Goal: Task Accomplishment & Management: Manage account settings

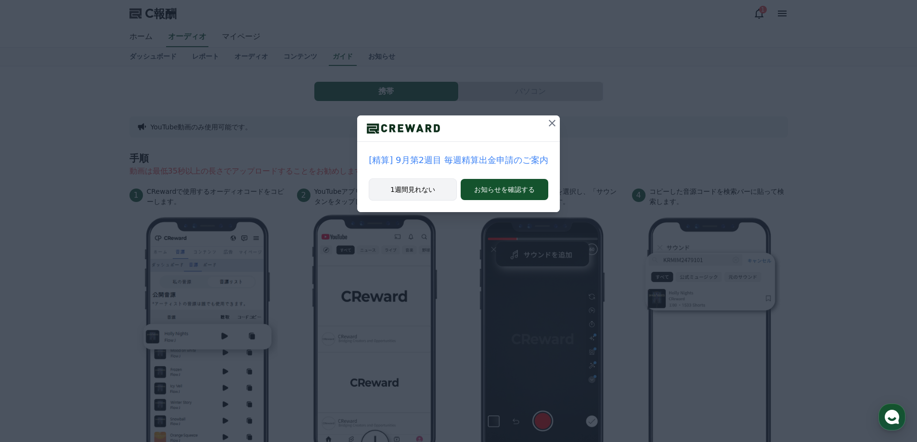
click at [420, 183] on button "1週間見れない" at bounding box center [413, 190] width 88 height 22
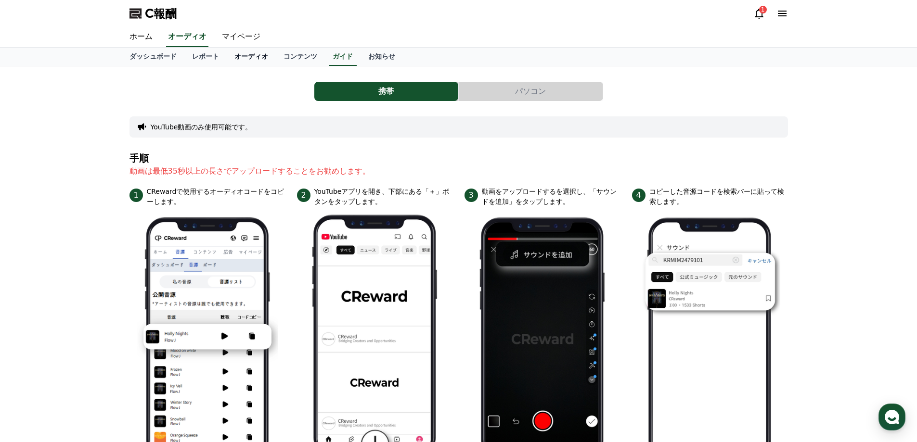
click at [234, 60] on font "オーディオ" at bounding box center [251, 56] width 34 height 8
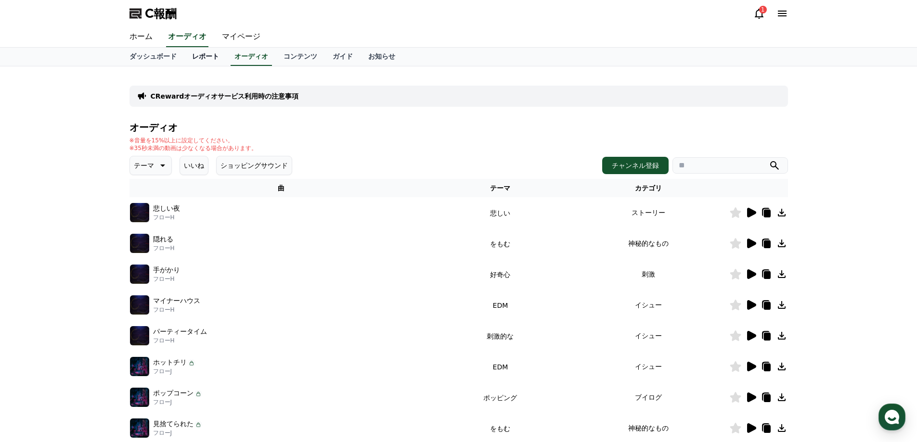
click at [192, 55] on font "レポート" at bounding box center [205, 56] width 27 height 8
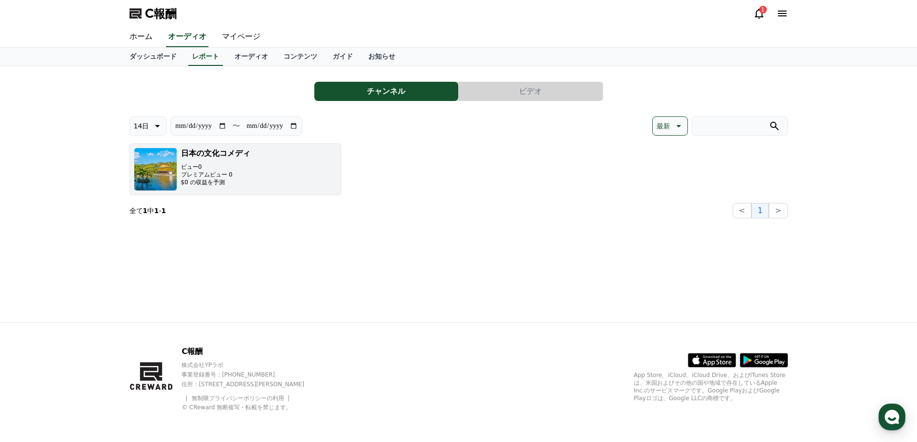
click at [161, 165] on img "button" at bounding box center [155, 169] width 43 height 43
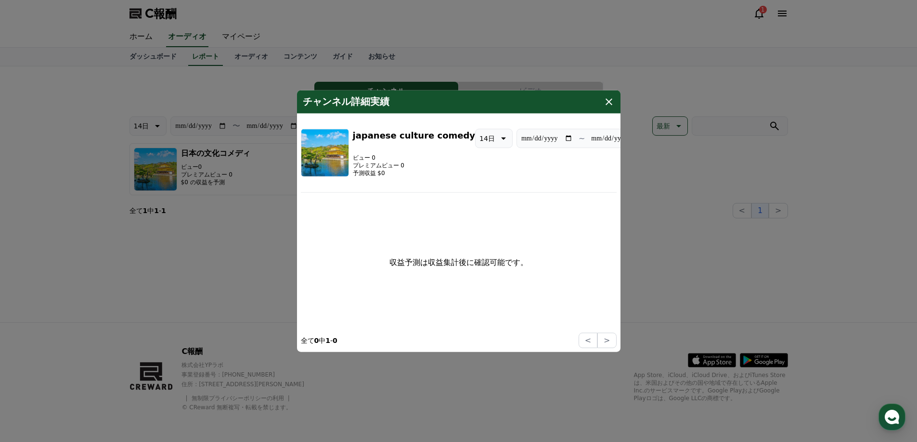
click at [607, 102] on icon "モーダル" at bounding box center [609, 102] width 12 height 12
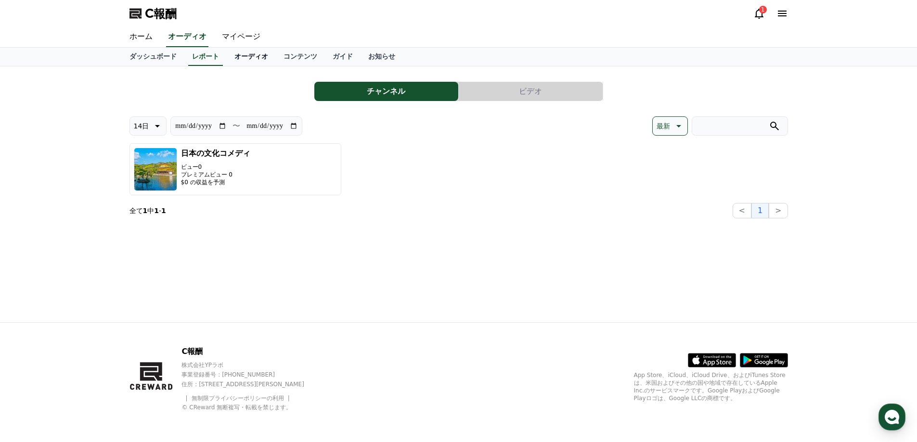
click at [227, 61] on link "オーディオ" at bounding box center [251, 57] width 49 height 18
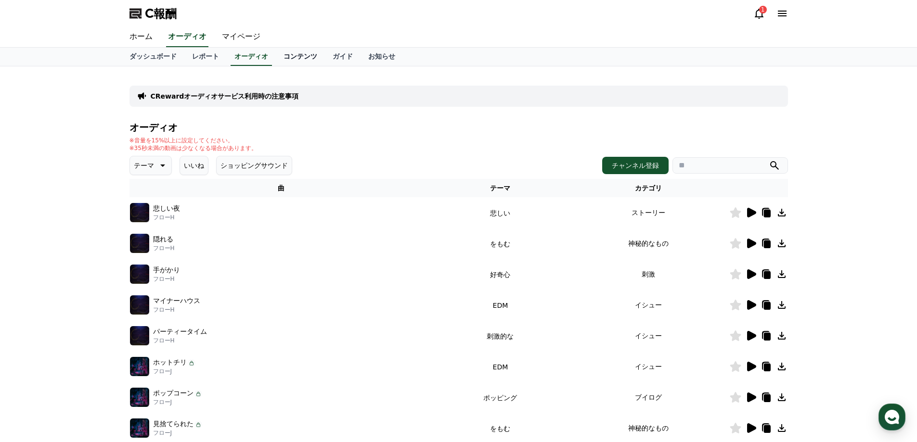
click at [284, 58] on font "コンテンツ" at bounding box center [301, 56] width 34 height 8
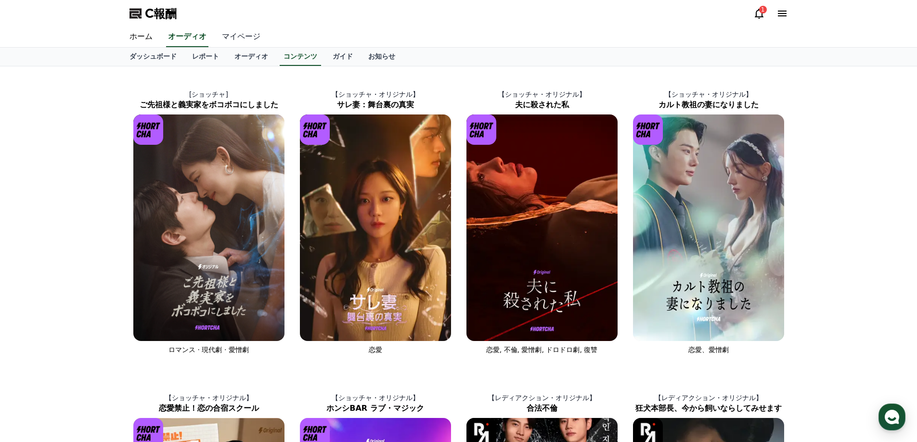
click at [222, 32] on font "マイページ" at bounding box center [241, 36] width 39 height 9
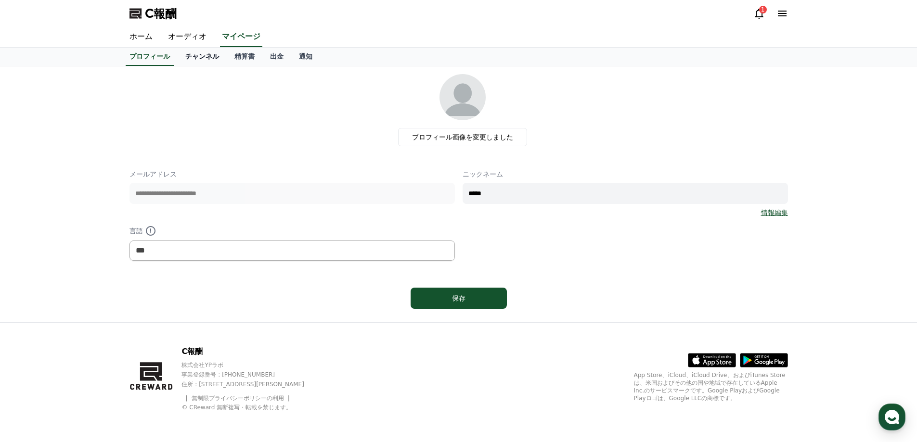
click at [185, 59] on font "チャンネル" at bounding box center [202, 56] width 34 height 8
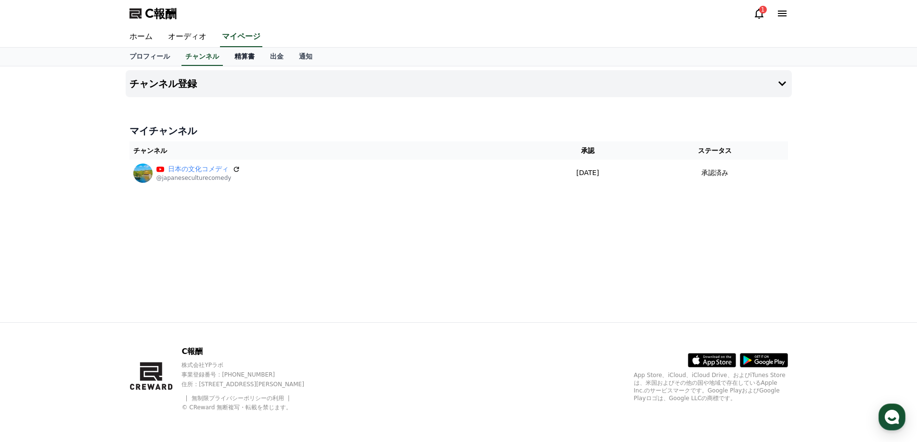
click at [227, 64] on link "精算書" at bounding box center [245, 57] width 36 height 18
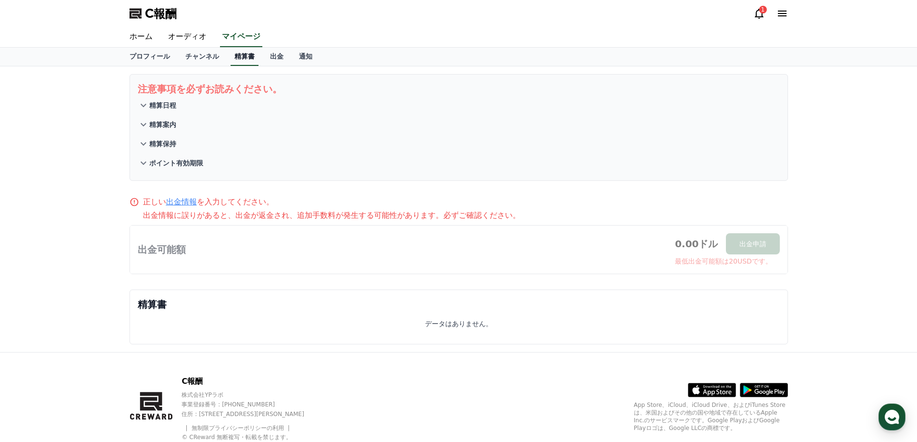
click at [231, 64] on link "精算書" at bounding box center [245, 57] width 28 height 18
click at [262, 61] on link "出金" at bounding box center [276, 57] width 29 height 18
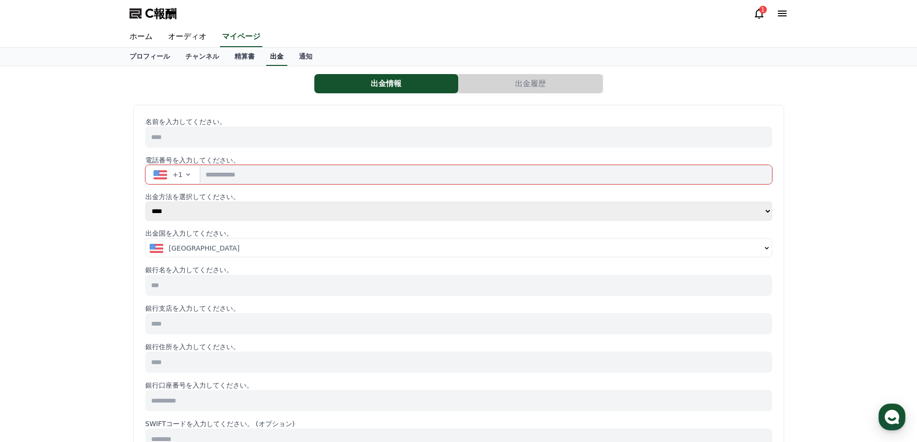
select select
click at [227, 58] on link "精算書" at bounding box center [245, 57] width 36 height 18
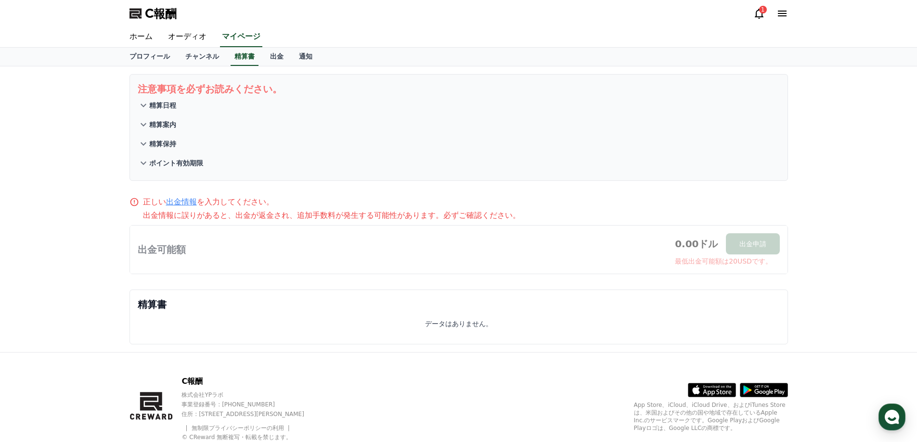
click at [753, 16] on div "C報酬 1" at bounding box center [459, 13] width 674 height 27
click at [759, 16] on icon at bounding box center [759, 14] width 9 height 10
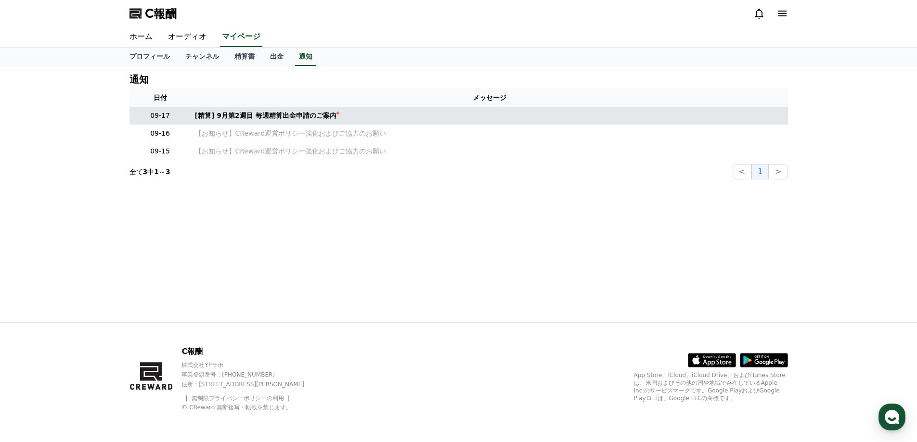
click at [299, 111] on td "[精算] 9月第2週目 毎週精算出金申請のご案内" at bounding box center [489, 116] width 597 height 18
click at [301, 117] on font "[精算] 9月第2週目 毎週精算出金申請のご案内" at bounding box center [266, 116] width 142 height 8
